Goal: Check status: Check status

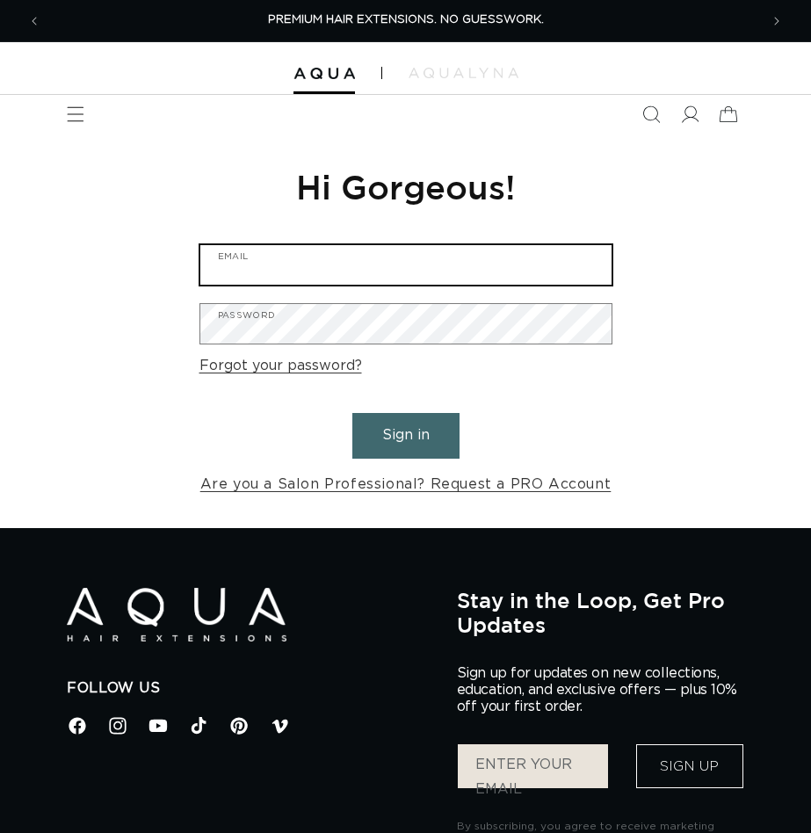
type input "cheryl@evolvesalonsystems.com"
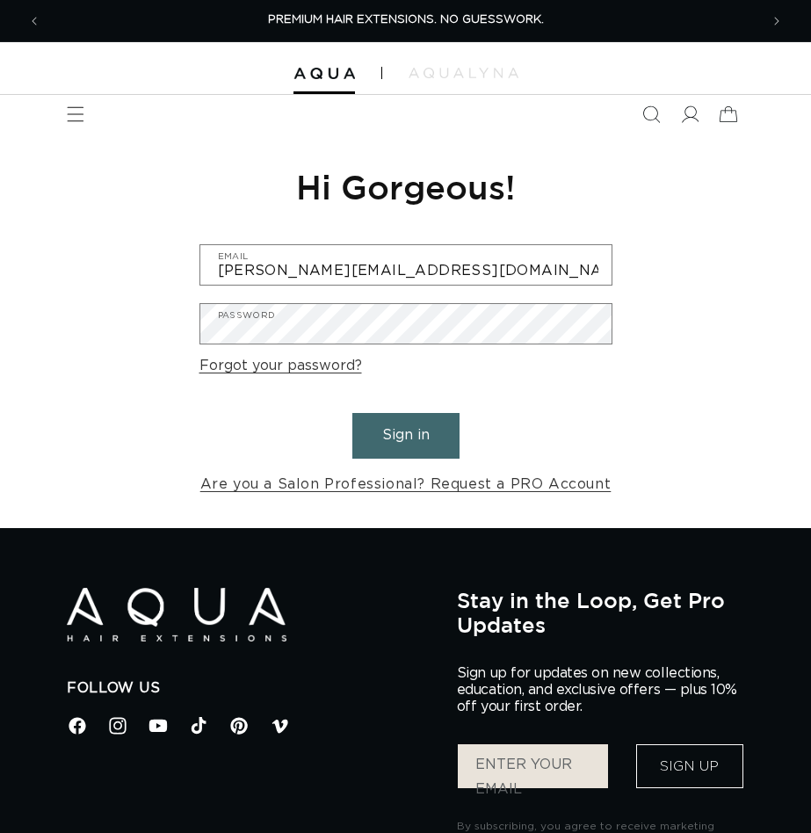
click at [398, 435] on button "Sign in" at bounding box center [405, 435] width 107 height 45
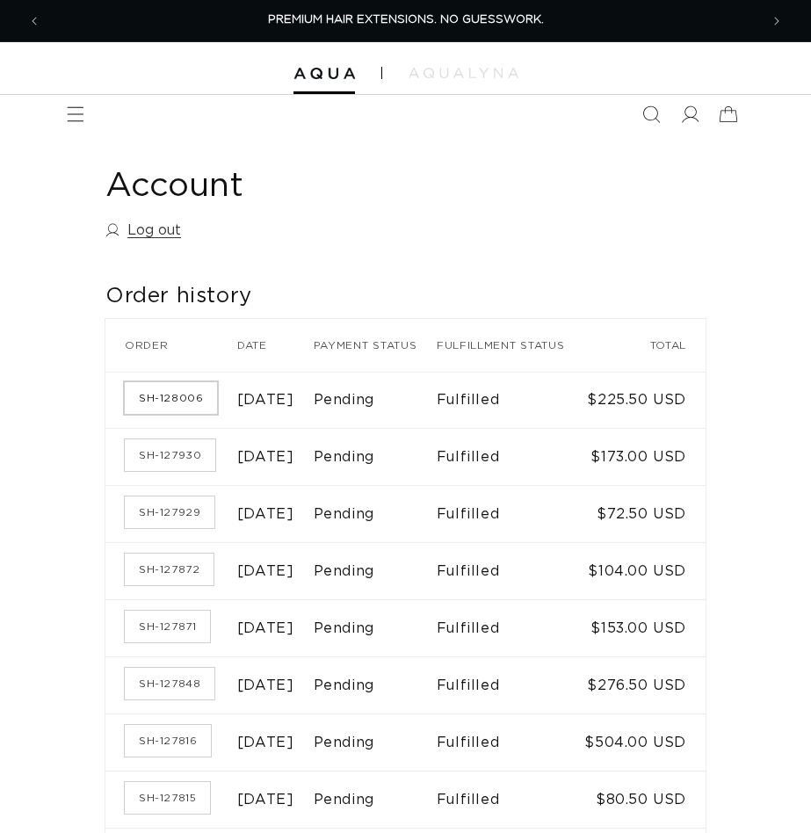
click at [161, 403] on link "SH-128006" at bounding box center [171, 398] width 92 height 32
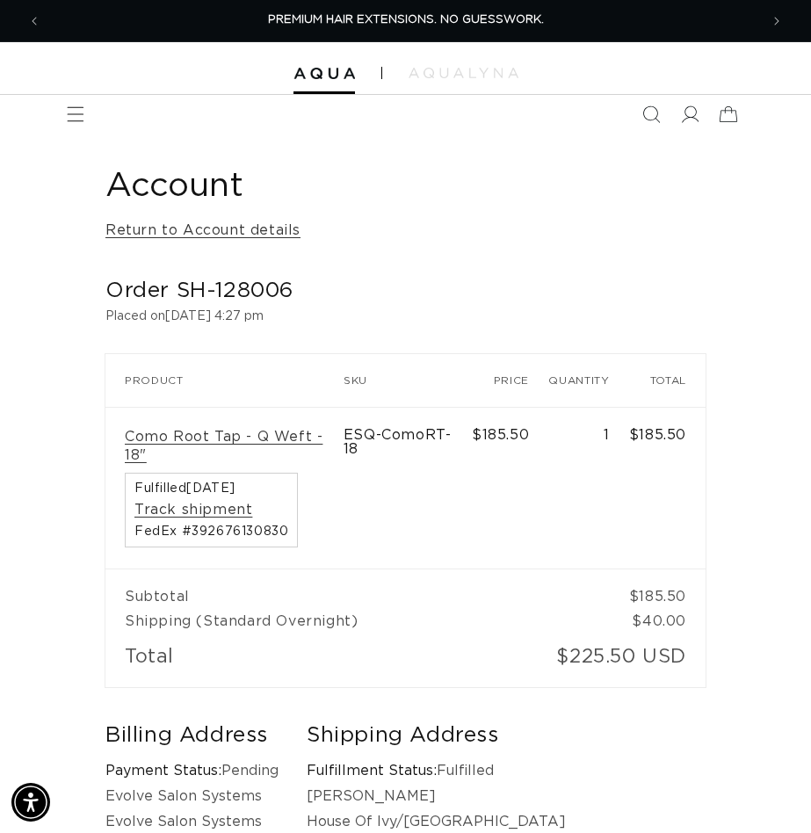
drag, startPoint x: 293, startPoint y: 537, endPoint x: 190, endPoint y: 534, distance: 102.8
click at [190, 534] on span "FedEx #392676130830" at bounding box center [211, 531] width 154 height 12
copy span "392676130830"
